Goal: Information Seeking & Learning: Learn about a topic

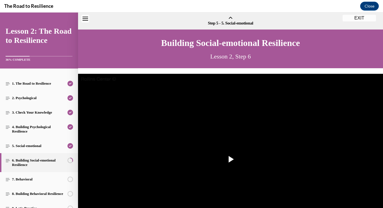
scroll to position [84, 0]
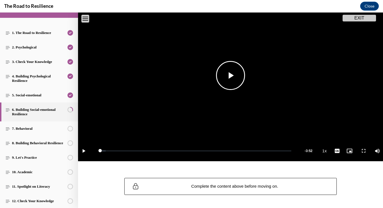
click at [230, 75] on span "Video player" at bounding box center [230, 75] width 0 height 0
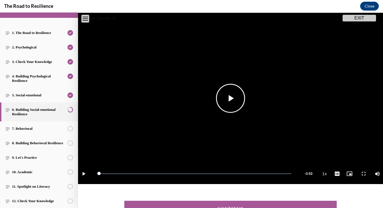
scroll to position [102, 0]
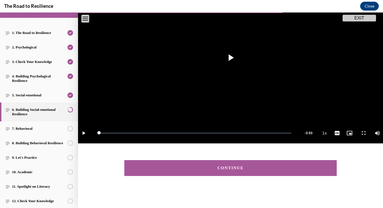
click at [221, 172] on button "CONTINUE" at bounding box center [230, 168] width 212 height 16
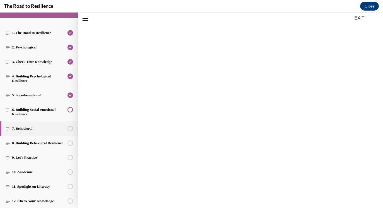
scroll to position [85, 0]
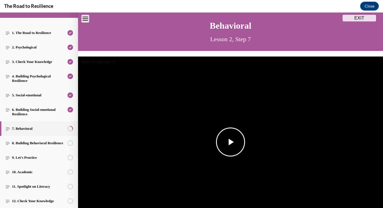
click at [222, 171] on img "Video player" at bounding box center [230, 142] width 305 height 171
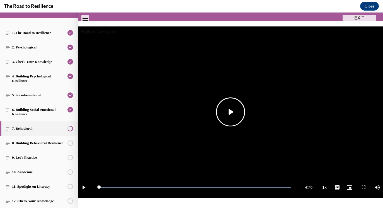
scroll to position [107, 0]
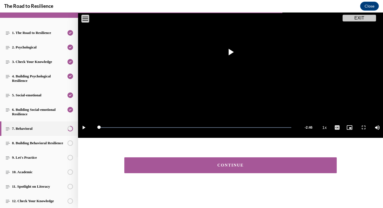
click at [248, 160] on button "CONTINUE" at bounding box center [230, 165] width 212 height 16
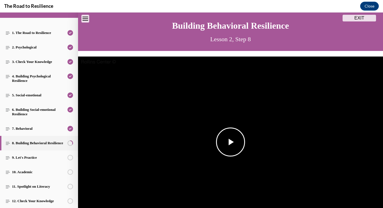
click at [223, 122] on img "Video player" at bounding box center [230, 142] width 305 height 171
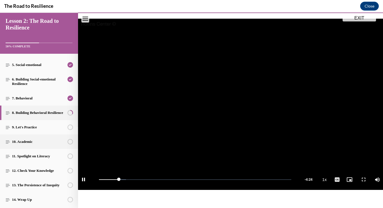
scroll to position [99, 0]
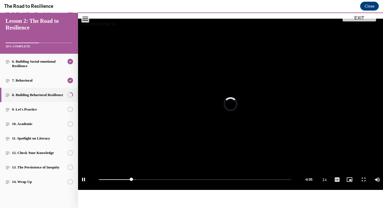
click at [209, 106] on video "Video player" at bounding box center [230, 104] width 305 height 171
click at [212, 114] on video "Video player" at bounding box center [230, 104] width 305 height 171
click at [230, 104] on span "Video player" at bounding box center [230, 104] width 0 height 0
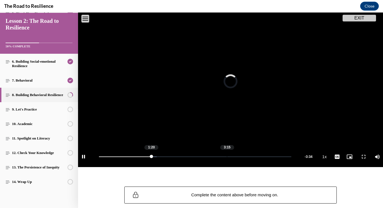
scroll to position [80, 0]
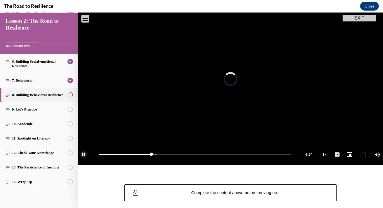
click at [84, 155] on span "Video player" at bounding box center [83, 155] width 11 height 0
click at [217, 101] on video "Video player" at bounding box center [230, 79] width 305 height 171
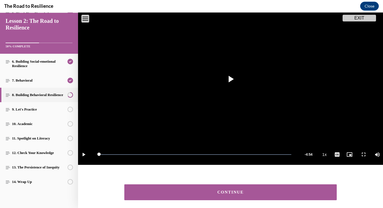
click at [252, 185] on button "CONTINUE" at bounding box center [230, 192] width 212 height 16
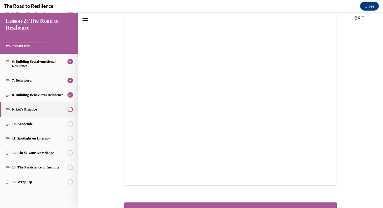
scroll to position [107, 0]
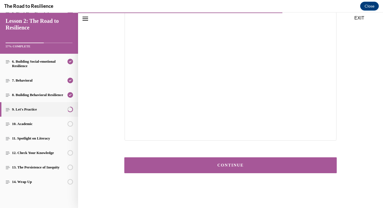
click at [249, 170] on button "CONTINUE" at bounding box center [230, 165] width 212 height 16
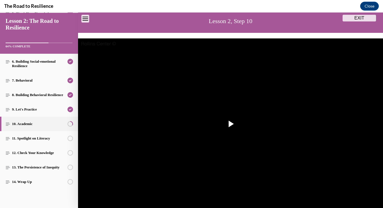
scroll to position [38, 0]
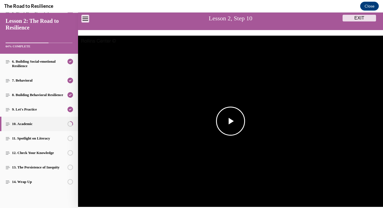
click at [249, 169] on img "Video player" at bounding box center [230, 121] width 305 height 171
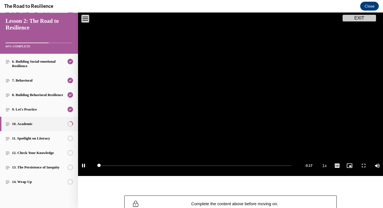
scroll to position [73, 0]
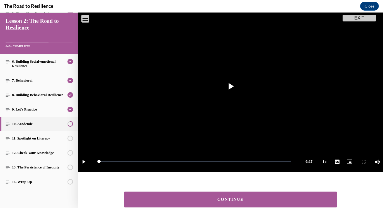
click at [257, 193] on button "CONTINUE" at bounding box center [230, 200] width 212 height 16
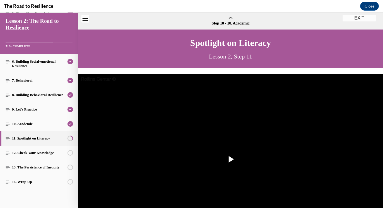
scroll to position [17, 0]
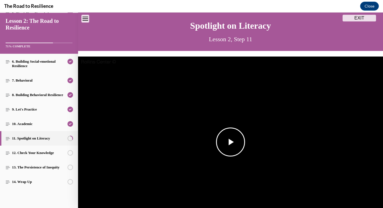
click at [230, 142] on span "Video player" at bounding box center [230, 142] width 0 height 0
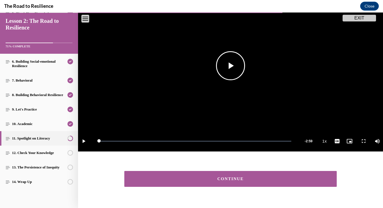
scroll to position [107, 0]
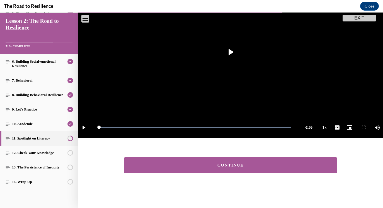
click at [252, 161] on button "CONTINUE" at bounding box center [230, 165] width 212 height 16
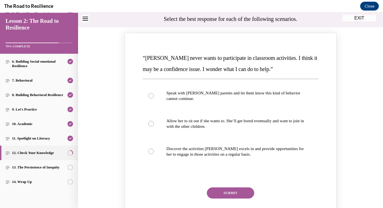
scroll to position [74, 0]
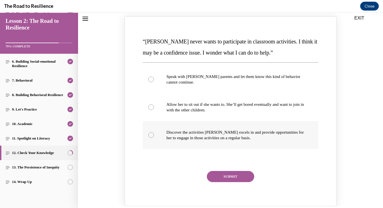
click at [263, 128] on label "Discover the activities [PERSON_NAME] excels in and provide opportunities for h…" at bounding box center [230, 135] width 175 height 28
click at [154, 132] on input "Discover the activities [PERSON_NAME] excels in and provide opportunities for h…" at bounding box center [151, 135] width 6 height 6
radio input "true"
click at [248, 177] on button "SUBMIT" at bounding box center [230, 176] width 47 height 11
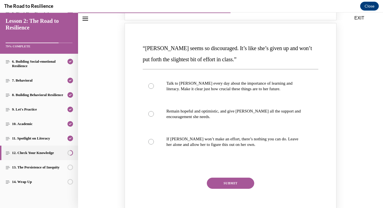
scroll to position [310, 0]
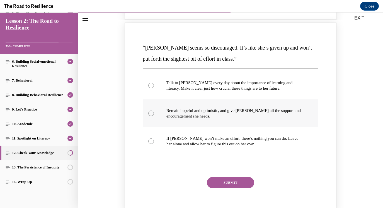
click at [232, 109] on p "Remain hopeful and optimistic, and give [PERSON_NAME] all the support and encou…" at bounding box center [235, 113] width 138 height 11
click at [154, 111] on input "Remain hopeful and optimistic, and give [PERSON_NAME] all the support and encou…" at bounding box center [151, 114] width 6 height 6
radio input "true"
click at [233, 183] on button "SUBMIT" at bounding box center [230, 182] width 47 height 11
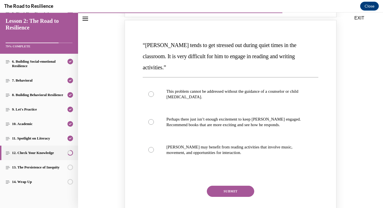
scroll to position [556, 0]
click at [223, 120] on label "Perhaps there just isn’t enough excitement to keep [PERSON_NAME] engaged. Recom…" at bounding box center [230, 122] width 175 height 28
click at [154, 120] on input "Perhaps there just isn’t enough excitement to keep [PERSON_NAME] engaged. Recom…" at bounding box center [151, 122] width 6 height 6
radio input "true"
click at [235, 185] on button "SUBMIT" at bounding box center [230, 190] width 47 height 11
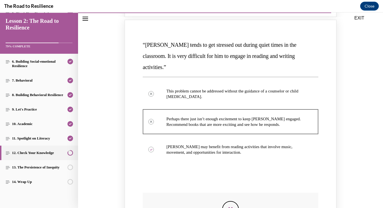
scroll to position [557, 0]
click at [229, 205] on icon "Feedback" at bounding box center [230, 209] width 8 height 8
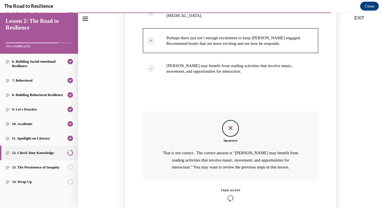
scroll to position [639, 0]
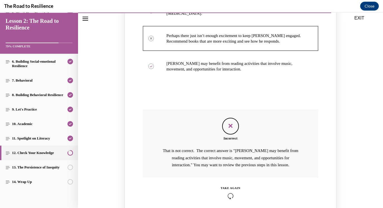
click at [227, 186] on div "TAKE AGAIN" at bounding box center [230, 188] width 20 height 4
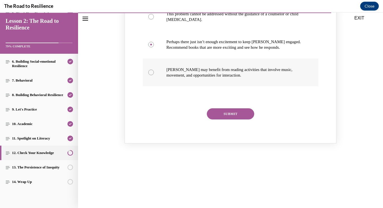
click at [196, 67] on p "[PERSON_NAME] may benefit from reading activities that involve music, movement,…" at bounding box center [235, 72] width 138 height 11
click at [154, 70] on input "[PERSON_NAME] may benefit from reading activities that involve music, movement,…" at bounding box center [151, 73] width 6 height 6
radio input "true"
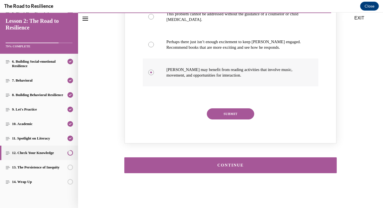
scroll to position [622, 0]
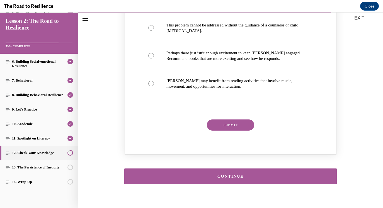
click at [230, 107] on div "“[PERSON_NAME] tends to get stressed out during quiet times in the classroom. I…" at bounding box center [230, 55] width 178 height 167
click at [230, 119] on button "SUBMIT" at bounding box center [230, 124] width 47 height 11
click at [216, 78] on p "[PERSON_NAME] may benefit from reading activities that involve music, movement,…" at bounding box center [235, 83] width 138 height 11
click at [154, 81] on input "[PERSON_NAME] may benefit from reading activities that involve music, movement,…" at bounding box center [151, 84] width 6 height 6
click at [202, 78] on p "[PERSON_NAME] may benefit from reading activities that involve music, movement,…" at bounding box center [235, 83] width 138 height 11
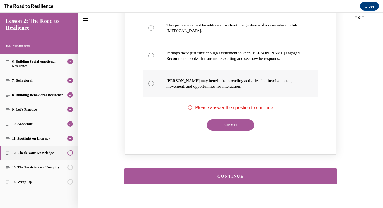
click at [154, 81] on input "[PERSON_NAME] may benefit from reading activities that involve music, movement,…" at bounding box center [151, 84] width 6 height 6
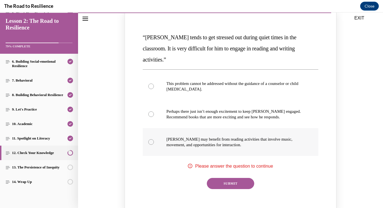
click at [178, 136] on p "[PERSON_NAME] may benefit from reading activities that involve music, movement,…" at bounding box center [235, 141] width 138 height 11
click at [154, 139] on input "[PERSON_NAME] may benefit from reading activities that involve music, movement,…" at bounding box center [151, 142] width 6 height 6
click at [179, 87] on label "This problem cannot be addressed without the guidance of a counselor or child […" at bounding box center [230, 86] width 175 height 28
click at [154, 87] on input "This problem cannot be addressed without the guidance of a counselor or child […" at bounding box center [151, 87] width 6 height 6
radio input "true"
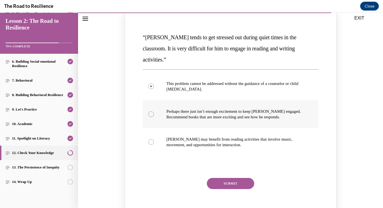
click at [181, 112] on label "Perhaps there just isn’t enough excitement to keep [PERSON_NAME] engaged. Recom…" at bounding box center [230, 114] width 175 height 28
click at [154, 112] on input "Perhaps there just isn’t enough excitement to keep [PERSON_NAME] engaged. Recom…" at bounding box center [151, 114] width 6 height 6
radio input "true"
click at [181, 136] on p "[PERSON_NAME] may benefit from reading activities that involve music, movement,…" at bounding box center [235, 141] width 138 height 11
click at [154, 139] on input "[PERSON_NAME] may benefit from reading activities that involve music, movement,…" at bounding box center [151, 142] width 6 height 6
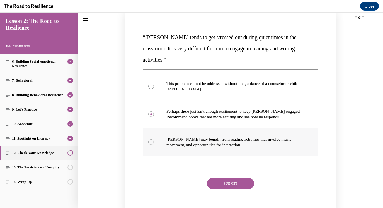
radio input "true"
click at [228, 178] on button "SUBMIT" at bounding box center [230, 183] width 47 height 11
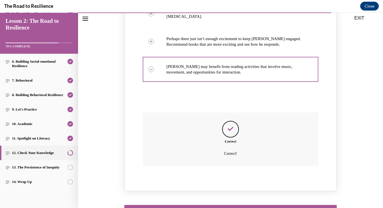
scroll to position [638, 0]
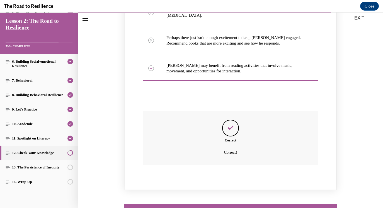
click at [232, 208] on div "CONTINUE" at bounding box center [230, 212] width 195 height 4
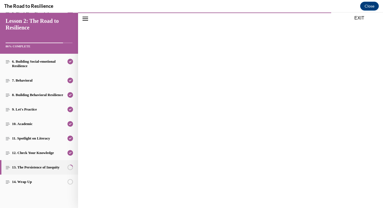
scroll to position [18, 0]
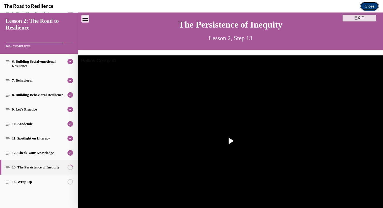
click at [371, 9] on button "Close" at bounding box center [369, 6] width 19 height 9
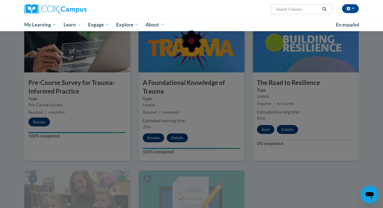
scroll to position [129, 0]
